Goal: Contribute content: Contribute content

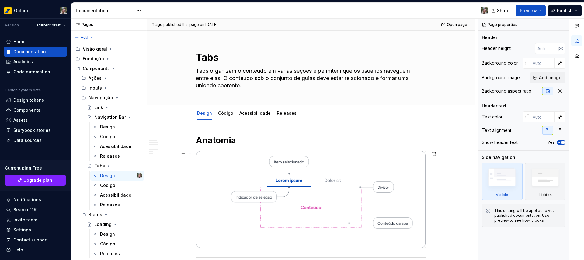
scroll to position [2, 0]
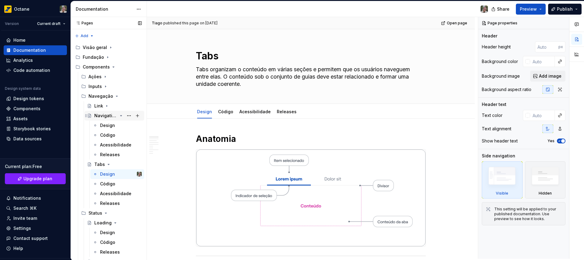
click at [121, 115] on icon "Page tree" at bounding box center [122, 115] width 2 height 1
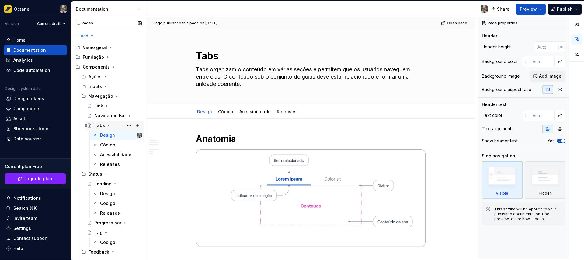
click at [108, 124] on icon "Page tree" at bounding box center [108, 125] width 5 height 5
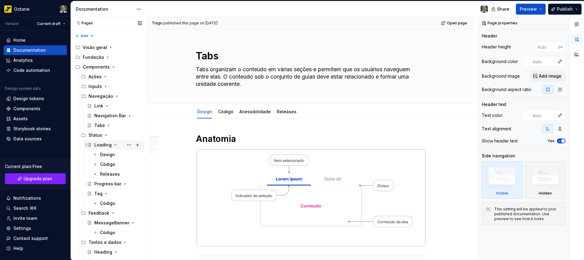
click at [115, 144] on icon "Page tree" at bounding box center [115, 144] width 5 height 5
click at [121, 154] on icon "Page tree" at bounding box center [121, 155] width 1 height 2
click at [119, 155] on icon "Page tree" at bounding box center [121, 154] width 5 height 5
click at [106, 164] on icon "Page tree" at bounding box center [107, 164] width 2 height 1
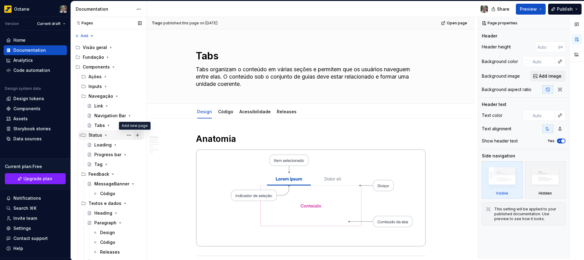
click at [133, 135] on button "Page tree" at bounding box center [137, 135] width 9 height 9
type textarea "*"
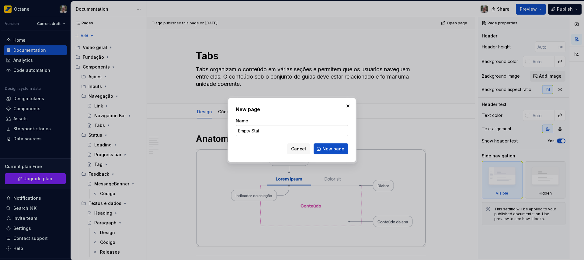
type input "Empty State"
click button "New page" at bounding box center [331, 148] width 35 height 11
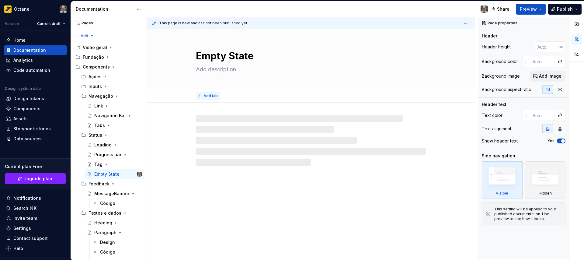
click at [209, 96] on span "Add tab" at bounding box center [211, 95] width 14 height 5
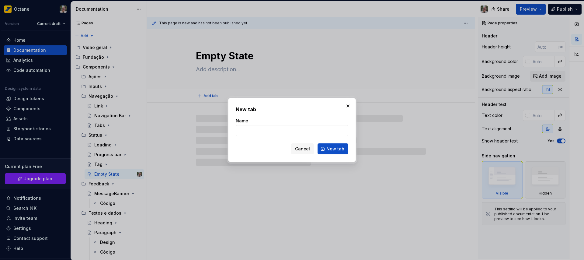
type textarea "*"
type input "Design"
click button "New tab" at bounding box center [333, 148] width 31 height 11
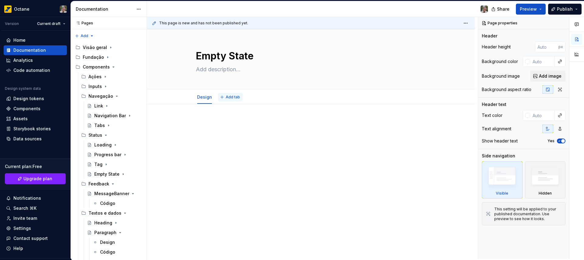
type textarea "*"
click at [227, 94] on button "Add tab" at bounding box center [230, 97] width 25 height 9
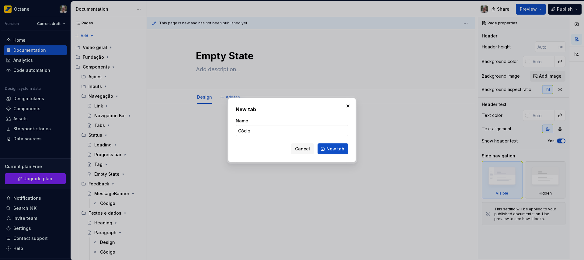
type input "Código"
click button "New tab" at bounding box center [333, 148] width 31 height 11
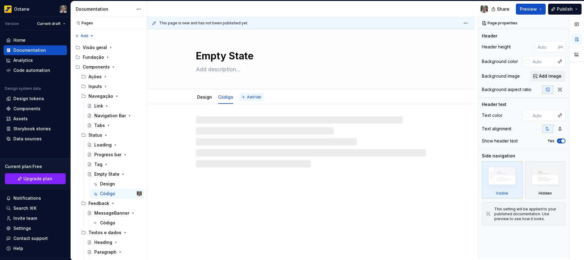
click at [257, 99] on span "Add tab" at bounding box center [254, 97] width 14 height 5
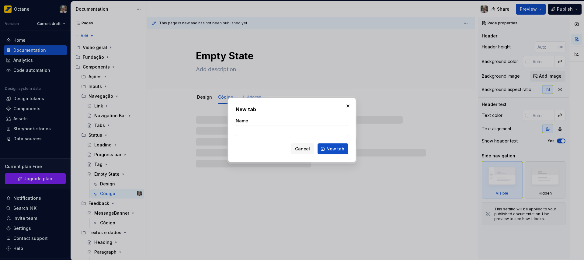
type textarea "*"
type input "Ac"
type textarea "*"
type input "Ace"
type textarea "*"
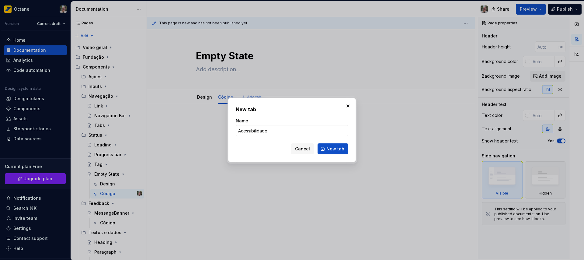
type input "Acessibilidade"
click button "New tab" at bounding box center [333, 148] width 31 height 11
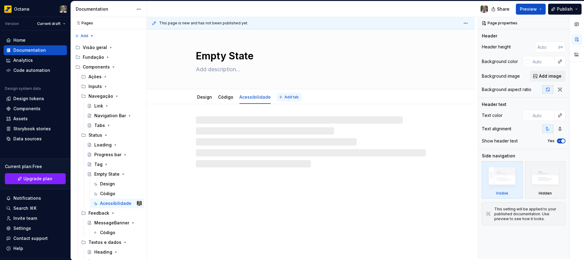
click at [281, 99] on button "Add tab" at bounding box center [289, 97] width 25 height 9
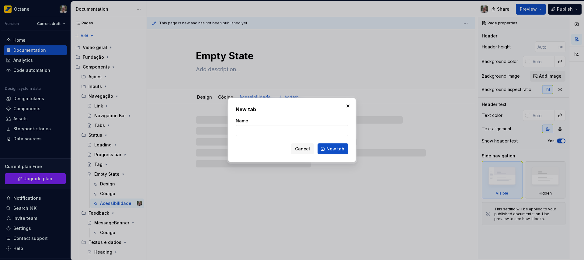
type textarea "*"
type input "R"
type textarea "*"
type input "Re"
type textarea "*"
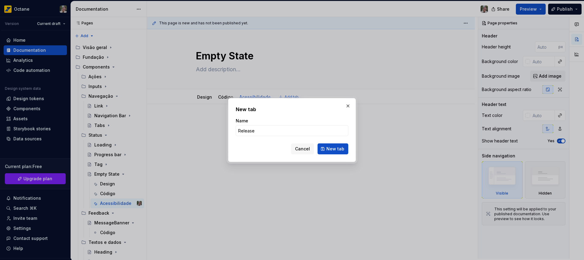
type input "Releases"
click button "New tab" at bounding box center [333, 148] width 31 height 11
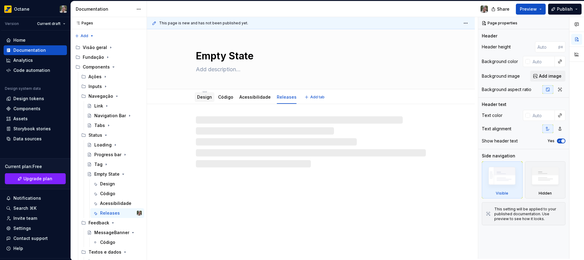
click at [205, 96] on link "Design" at bounding box center [204, 96] width 15 height 5
type textarea "*"
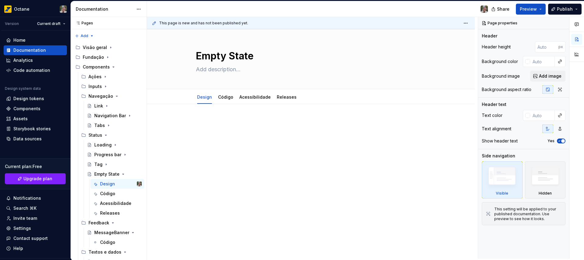
click at [249, 133] on div at bounding box center [311, 130] width 230 height 23
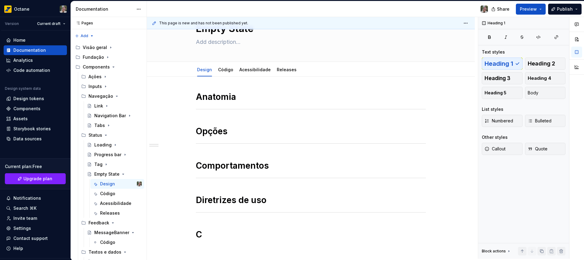
scroll to position [39, 0]
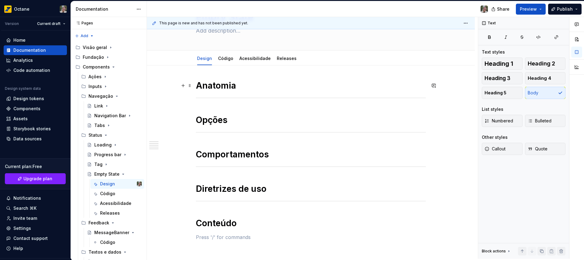
click at [250, 84] on h1 "Anatomia" at bounding box center [311, 85] width 230 height 11
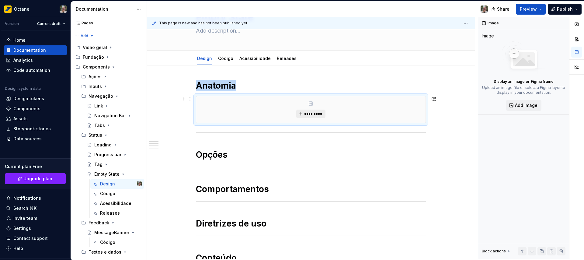
click at [308, 116] on button "*********" at bounding box center [310, 114] width 29 height 9
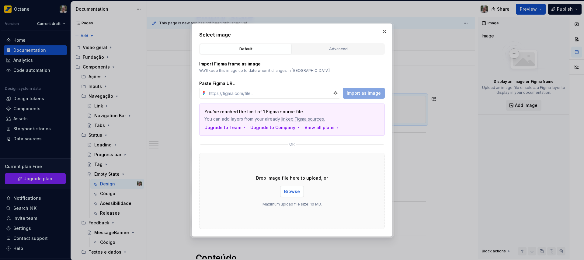
click at [294, 193] on span "Browse" at bounding box center [292, 191] width 16 height 6
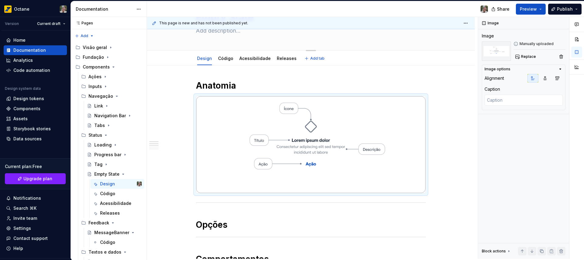
click at [213, 33] on textarea at bounding box center [310, 31] width 230 height 10
paste textarea "Um empty state aparece quando não há dados para exibir e descreve o que o usuár…"
type textarea "*"
type textarea "Um empty state aparece quando não há dados para exibir e descreve o que o usuár…"
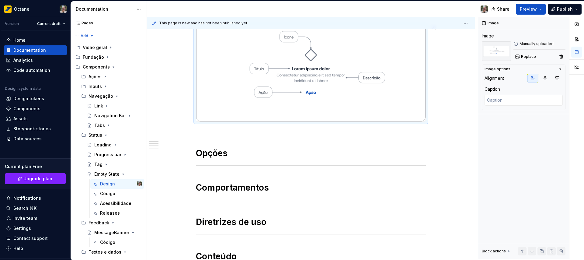
scroll to position [118, 0]
type textarea "*"
type textarea "Um empty state aparece quando não há dados para exibir e descreve o que o usuár…"
click at [258, 155] on h1 "Opções" at bounding box center [311, 152] width 230 height 11
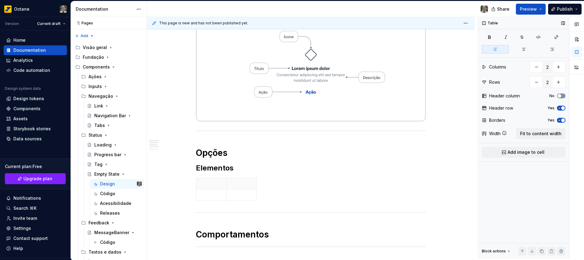
click at [562, 96] on icon "button" at bounding box center [559, 96] width 5 height 4
click at [562, 96] on span "button" at bounding box center [564, 96] width 4 height 4
click at [563, 109] on span "button" at bounding box center [564, 108] width 4 height 4
click at [561, 118] on icon "button" at bounding box center [559, 120] width 5 height 4
click at [545, 132] on span "Fit to content width" at bounding box center [540, 134] width 41 height 6
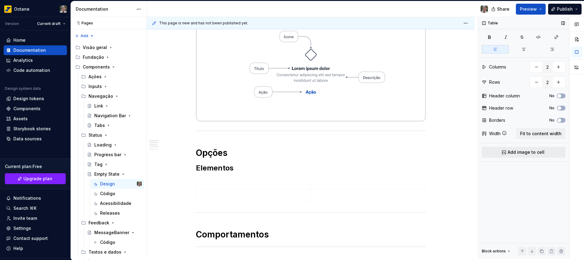
click at [528, 152] on span "Add image to cell" at bounding box center [526, 152] width 37 height 6
click at [337, 196] on td at bounding box center [368, 196] width 115 height 37
click at [513, 151] on span "Add image to cell" at bounding box center [526, 152] width 37 height 6
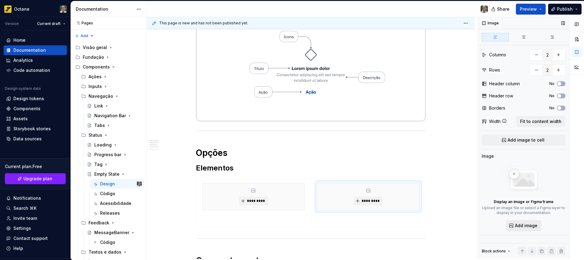
click at [531, 227] on span "Add image" at bounding box center [526, 225] width 23 height 6
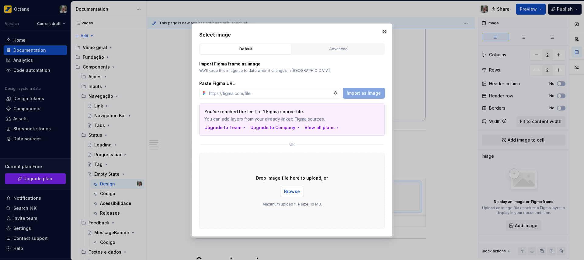
click at [292, 190] on span "Browse" at bounding box center [292, 191] width 16 height 6
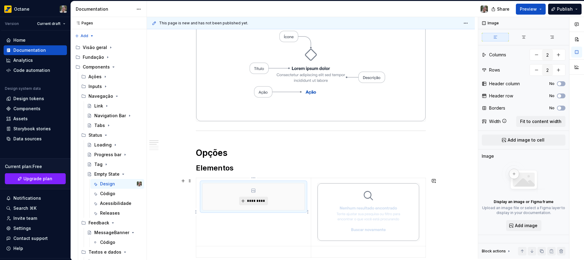
click at [256, 198] on button "*********" at bounding box center [253, 201] width 29 height 9
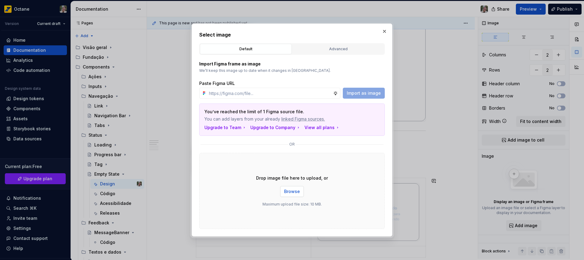
click at [296, 191] on span "Browse" at bounding box center [292, 191] width 16 height 6
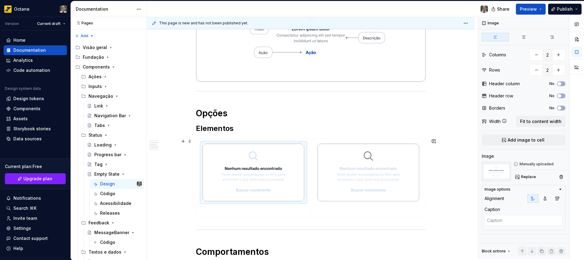
scroll to position [202, 0]
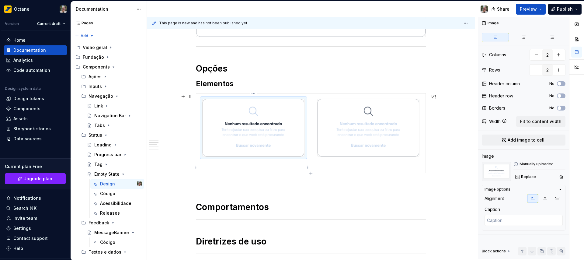
click at [248, 168] on p at bounding box center [253, 167] width 107 height 6
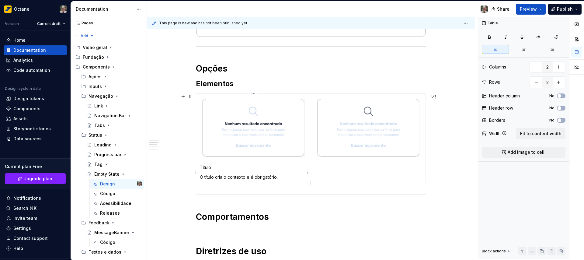
click at [205, 168] on p "Título" at bounding box center [253, 167] width 107 height 6
click at [323, 173] on td at bounding box center [368, 172] width 115 height 21
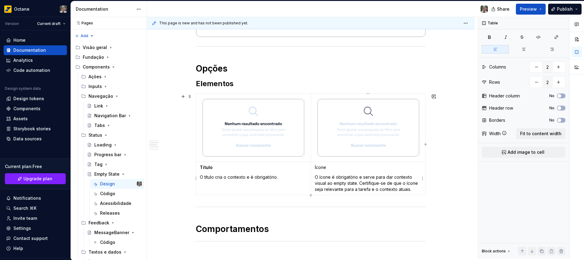
click at [323, 168] on p "Ícone" at bounding box center [368, 167] width 107 height 6
click at [176, 189] on div "Anatomia Opções Elementos Título O título cria o contexto e é obrigatório. Ícon…" at bounding box center [311, 154] width 328 height 491
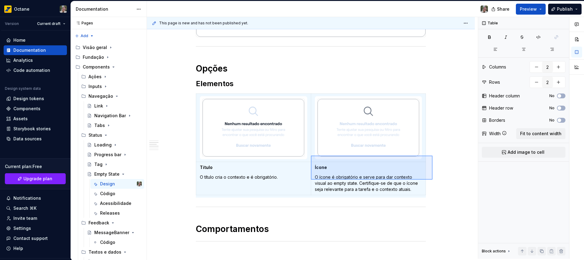
drag, startPoint x: 433, startPoint y: 180, endPoint x: 311, endPoint y: 156, distance: 124.1
click at [311, 156] on div "This page is new and has not been published yet. Empty State Um empty state apa…" at bounding box center [312, 138] width 331 height 242
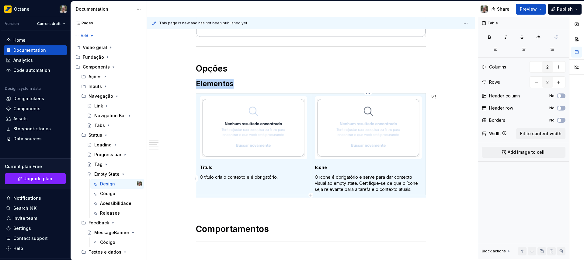
copy h2 "Elementos"
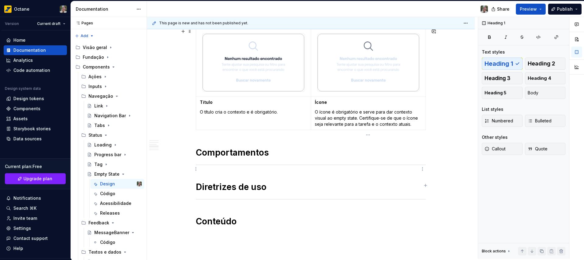
scroll to position [404, 0]
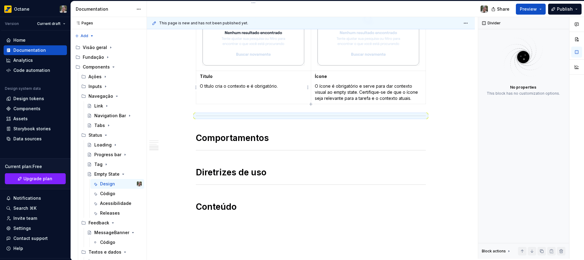
click at [208, 75] on strong "Título" at bounding box center [206, 76] width 13 height 5
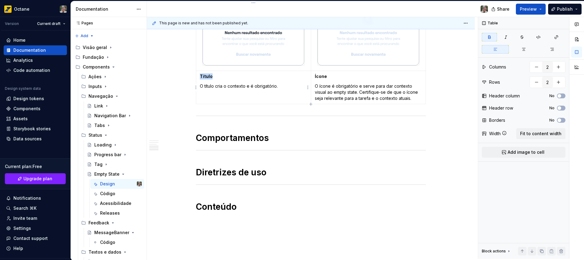
click at [208, 75] on strong "Título" at bounding box center [206, 76] width 13 height 5
click at [228, 89] on p "O título cria o contexto e é obrigatório." at bounding box center [253, 86] width 107 height 6
click at [319, 75] on strong "Ícone" at bounding box center [321, 76] width 12 height 5
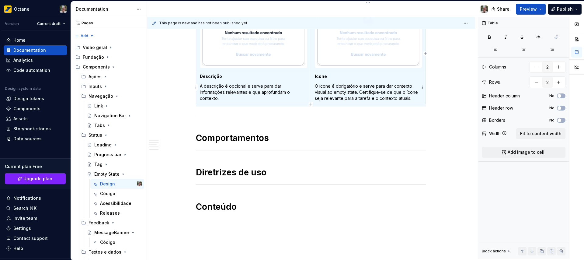
click at [321, 77] on strong "Ícone" at bounding box center [321, 76] width 12 height 5
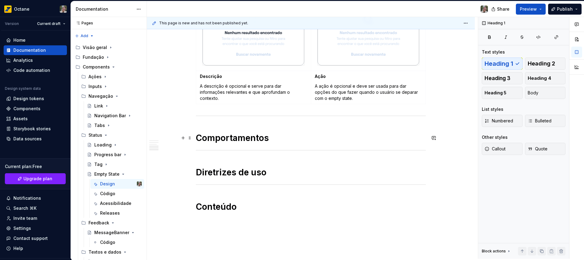
click at [225, 140] on h1 "Comportamentos" at bounding box center [311, 137] width 230 height 11
click at [191, 137] on span at bounding box center [189, 138] width 5 height 9
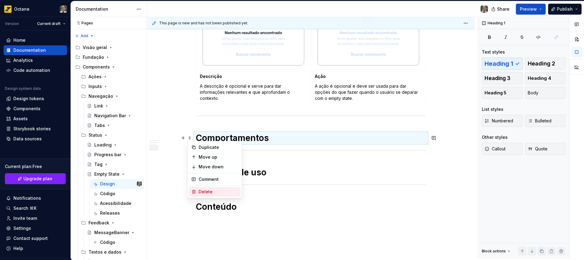
click at [203, 191] on div "Delete" at bounding box center [219, 192] width 40 height 6
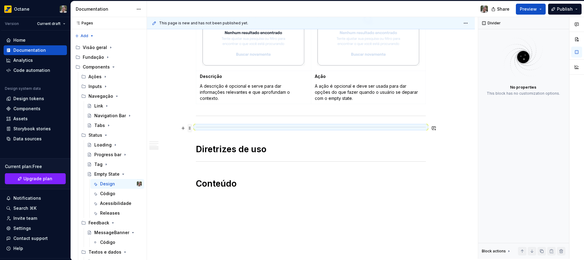
click at [191, 127] on span at bounding box center [189, 128] width 5 height 9
click at [201, 182] on div "Delete" at bounding box center [219, 182] width 40 height 6
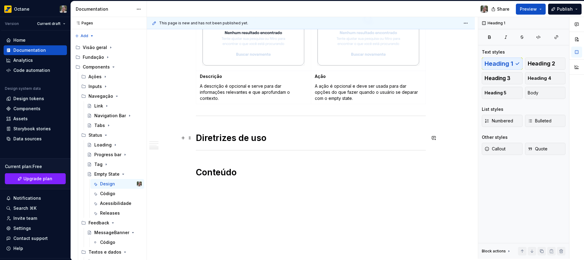
click at [277, 139] on h1 "Diretrizes de uso" at bounding box center [311, 137] width 230 height 11
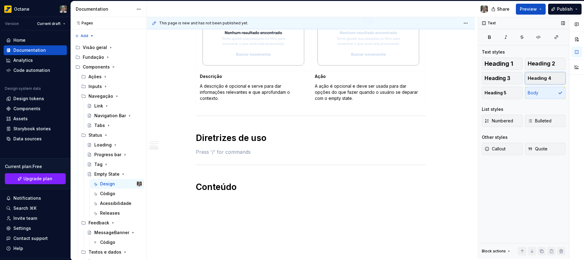
click at [552, 78] on button "Heading 4" at bounding box center [545, 78] width 41 height 12
click at [201, 152] on h4 "ários a saírem" at bounding box center [311, 151] width 230 height 7
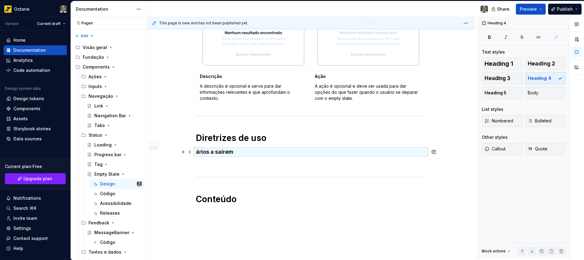
click at [201, 152] on h4 "ários a saírem" at bounding box center [311, 151] width 230 height 7
click at [206, 152] on h4 "ários a saírem" at bounding box center [311, 151] width 230 height 7
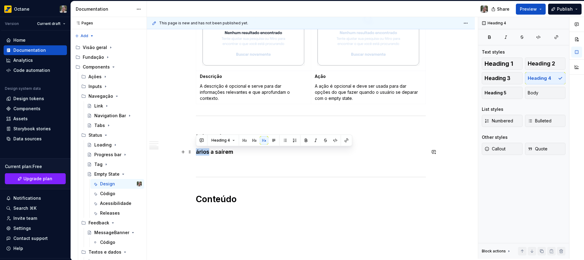
click at [206, 152] on h4 "ários a saírem" at bounding box center [311, 151] width 230 height 7
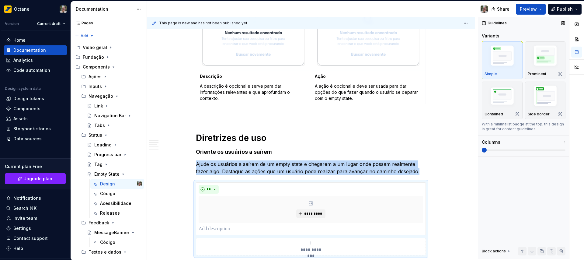
click at [482, 152] on span at bounding box center [484, 150] width 5 height 5
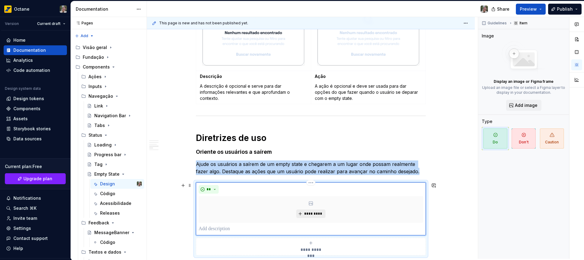
click at [306, 215] on span "*********" at bounding box center [313, 213] width 19 height 5
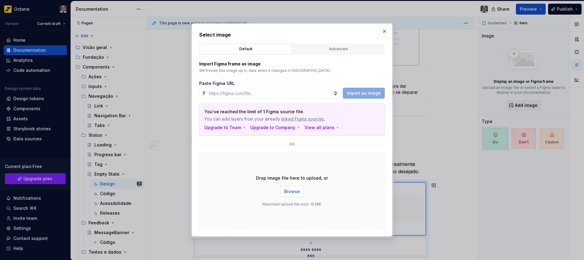
click at [296, 191] on span "Browse" at bounding box center [292, 191] width 16 height 6
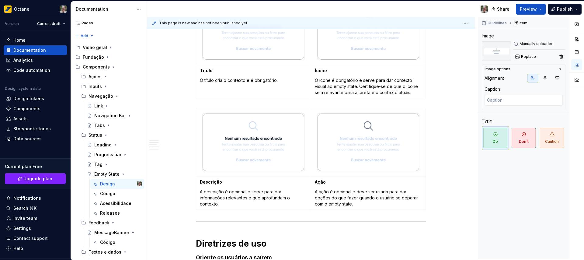
scroll to position [2, 0]
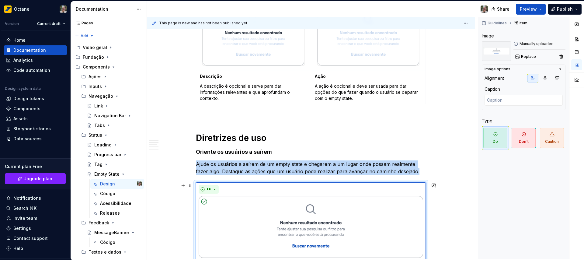
click at [456, 210] on div "**********" at bounding box center [311, 73] width 328 height 732
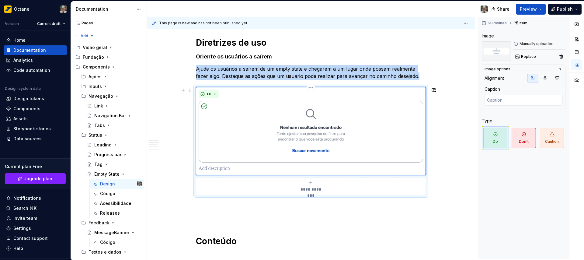
scroll to position [585, 0]
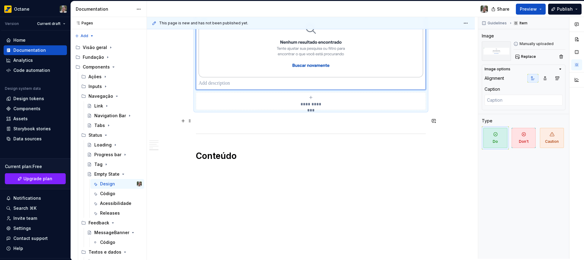
click at [244, 123] on p at bounding box center [311, 120] width 230 height 7
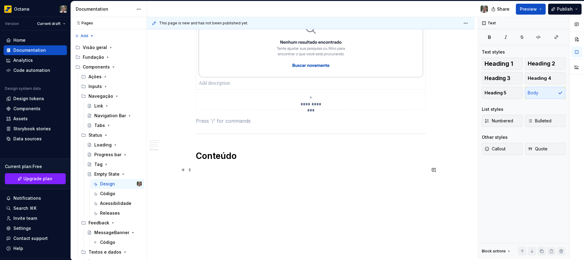
scroll to position [3, 0]
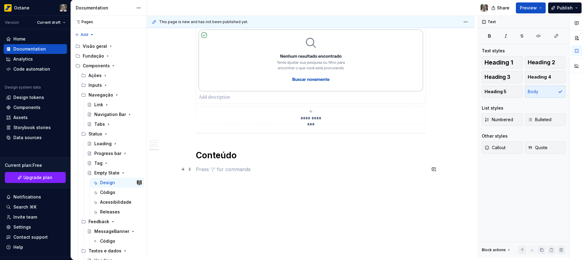
click at [243, 169] on p at bounding box center [311, 169] width 230 height 7
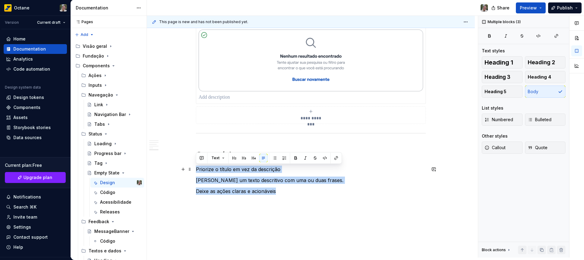
drag, startPoint x: 283, startPoint y: 192, endPoint x: 195, endPoint y: 170, distance: 90.6
click at [252, 158] on button "button" at bounding box center [254, 158] width 9 height 9
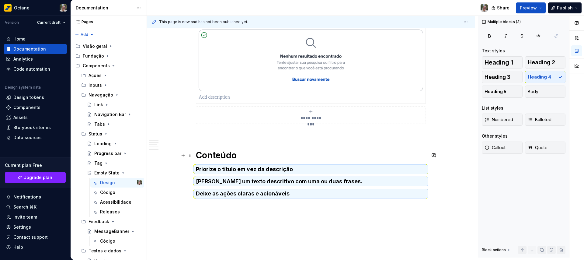
click at [221, 153] on h1 "Conteúdo" at bounding box center [311, 155] width 230 height 11
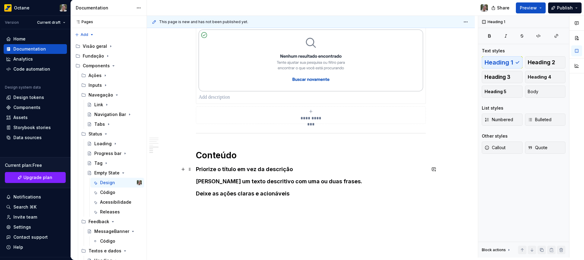
click at [319, 167] on h4 "Priorize o título em vez da descrição" at bounding box center [311, 169] width 230 height 7
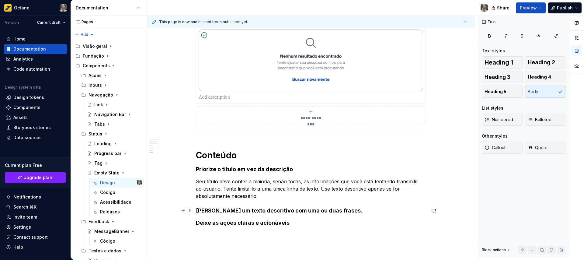
click at [341, 212] on h4 "[PERSON_NAME] um texto descritivo com uma ou duas frases." at bounding box center [311, 210] width 230 height 7
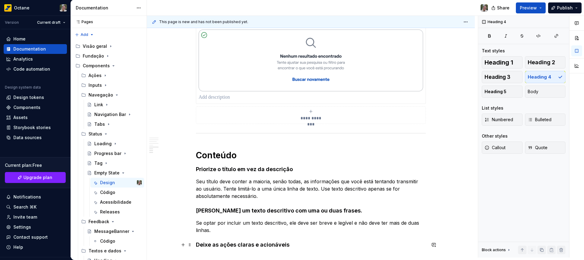
click at [290, 245] on h4 "Deixe as ações claras e acionáveis" at bounding box center [311, 244] width 230 height 7
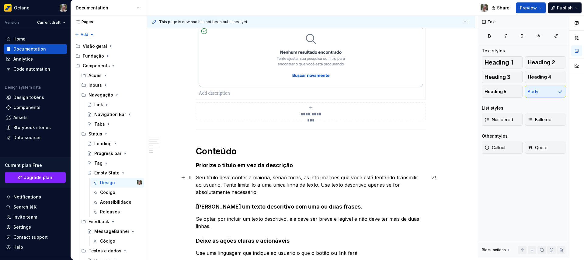
click at [287, 193] on p "Seu título deve conter a maioria, senão todas, as informações que você está ten…" at bounding box center [311, 185] width 230 height 22
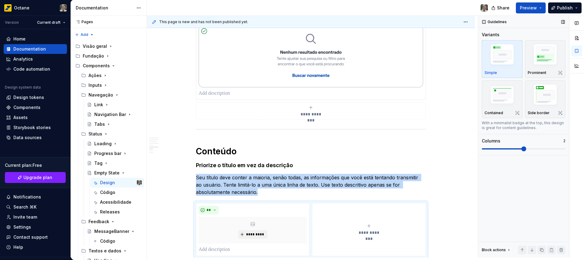
scroll to position [592, 0]
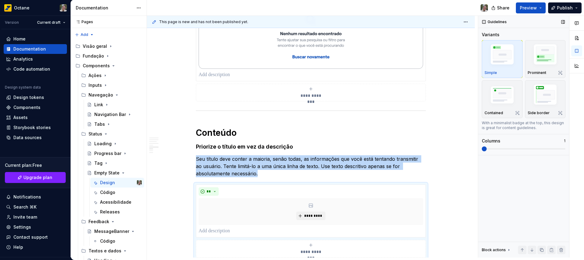
click at [487, 148] on span at bounding box center [484, 148] width 5 height 5
click at [312, 217] on span "*********" at bounding box center [313, 215] width 19 height 5
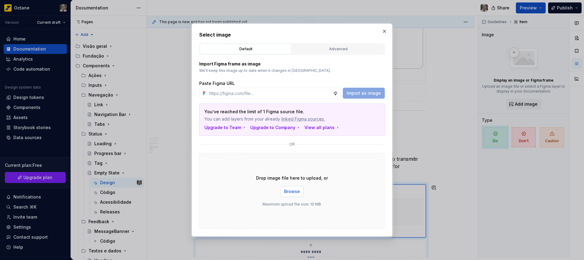
click at [289, 190] on span "Browse" at bounding box center [292, 191] width 16 height 6
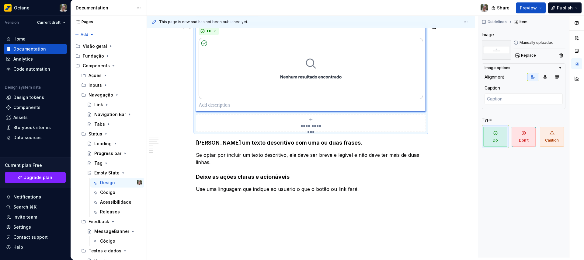
scroll to position [753, 0]
copy p "Seu título deve conter a maioria, senão todas, as informações que você está ten…"
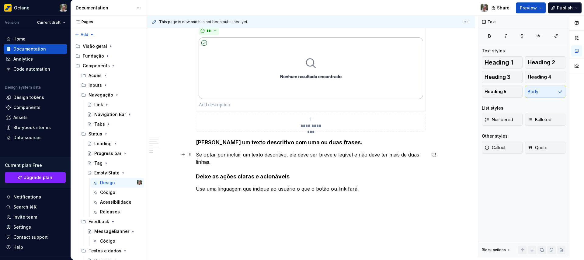
click at [220, 164] on p "Se optar por incluir um texto descritivo, ele deve ser breve e legível e não de…" at bounding box center [311, 158] width 230 height 15
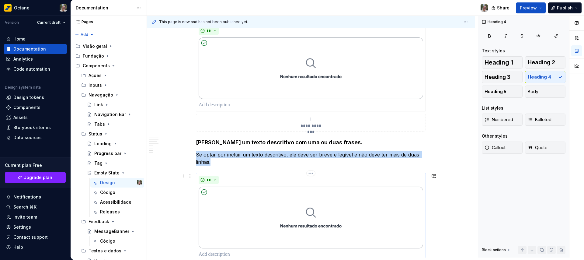
click at [311, 219] on img at bounding box center [311, 218] width 225 height 62
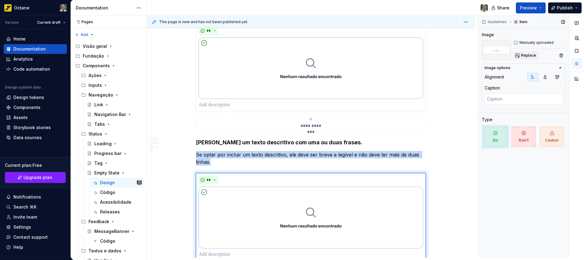
click at [534, 53] on span "Replace" at bounding box center [528, 55] width 15 height 5
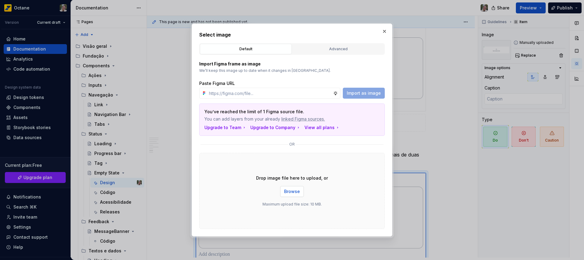
click at [294, 187] on button "Browse" at bounding box center [292, 191] width 24 height 11
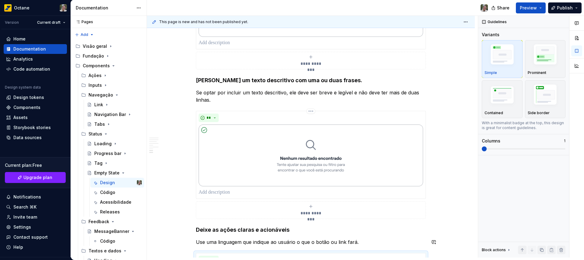
scroll to position [919, 0]
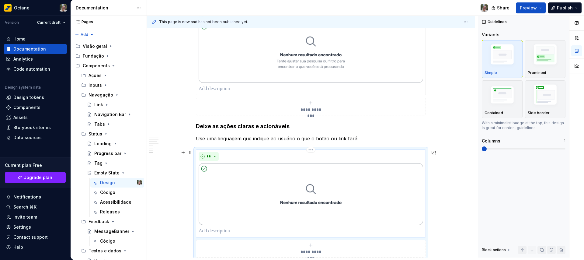
click at [337, 193] on img at bounding box center [311, 194] width 225 height 62
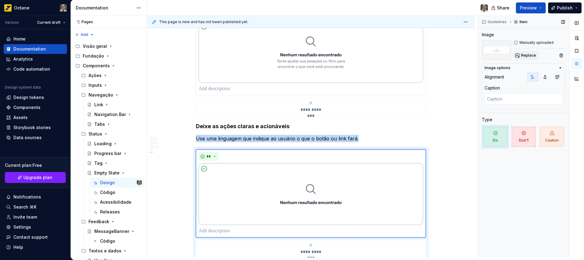
click at [531, 52] on button "Replace" at bounding box center [526, 55] width 25 height 9
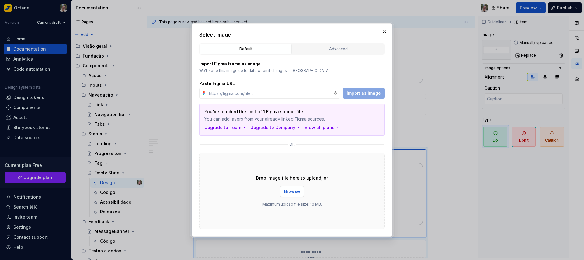
click at [292, 191] on span "Browse" at bounding box center [292, 191] width 16 height 6
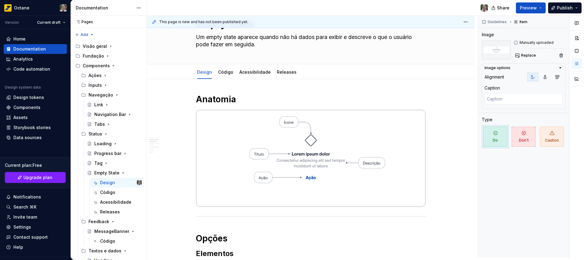
scroll to position [0, 0]
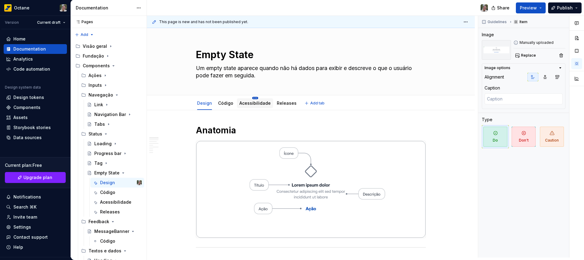
click at [253, 98] on html "Octane Version Current draft Home Documentation Analytics Code automation Desig…" at bounding box center [292, 130] width 584 height 260
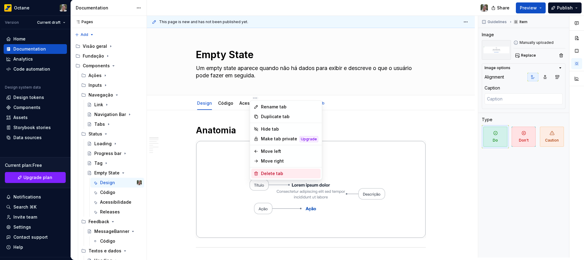
click at [274, 171] on div "Delete tab" at bounding box center [289, 173] width 57 height 6
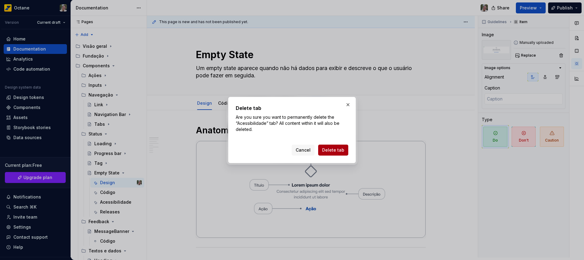
click at [341, 149] on span "Delete tab" at bounding box center [333, 150] width 22 height 6
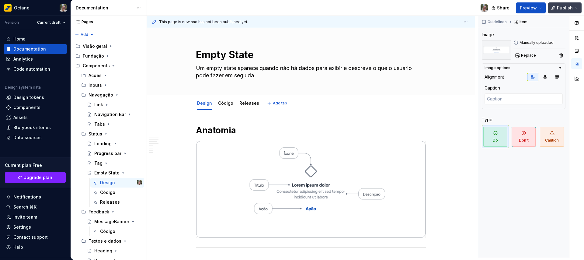
click at [558, 9] on span "Publish" at bounding box center [565, 8] width 16 height 6
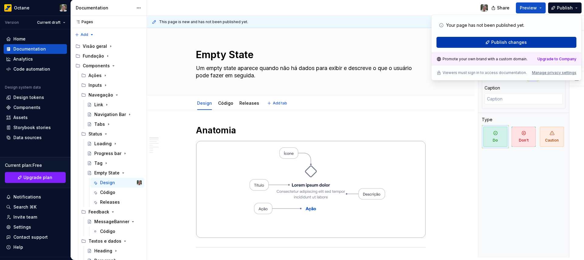
click at [495, 43] on span "Publish changes" at bounding box center [510, 42] width 36 height 6
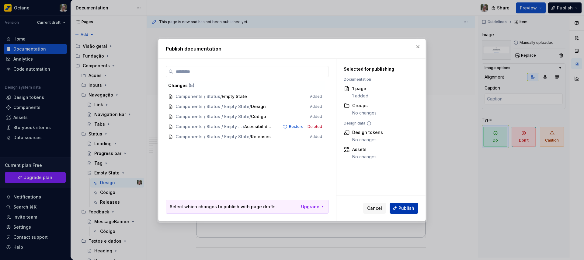
click at [409, 208] on span "Publish" at bounding box center [407, 208] width 16 height 6
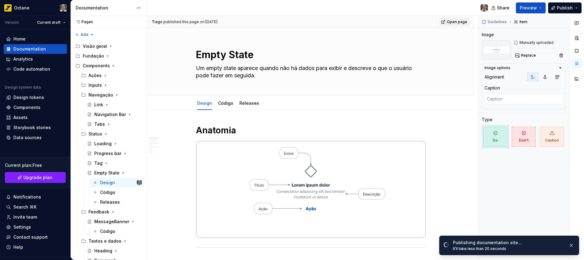
click at [449, 23] on span "Open page" at bounding box center [457, 21] width 20 height 5
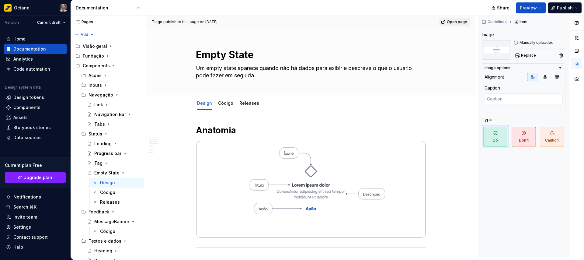
type textarea "*"
